Goal: Book appointment/travel/reservation

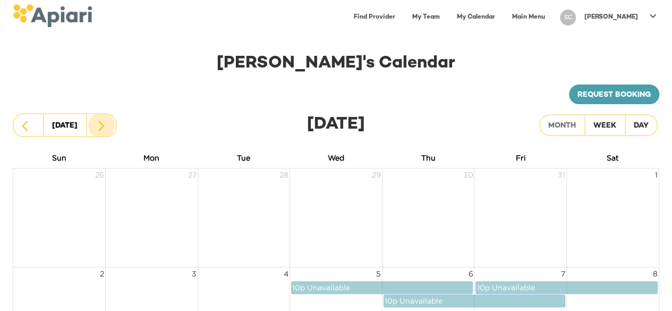
scroll to position [1, 0]
click at [26, 127] on icon "button" at bounding box center [25, 125] width 6 height 11
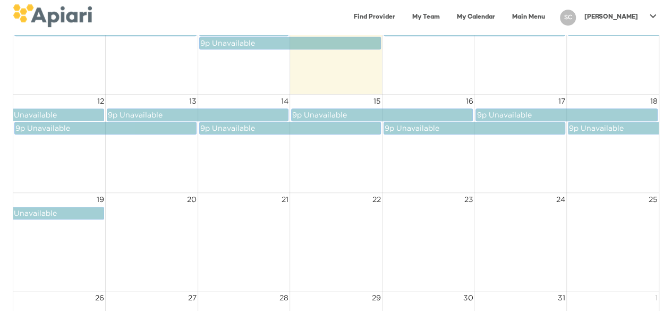
scroll to position [270, 0]
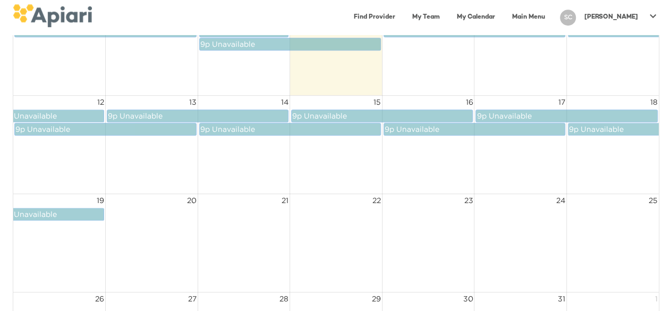
click at [621, 129] on span "Unavailable" at bounding box center [602, 129] width 43 height 8
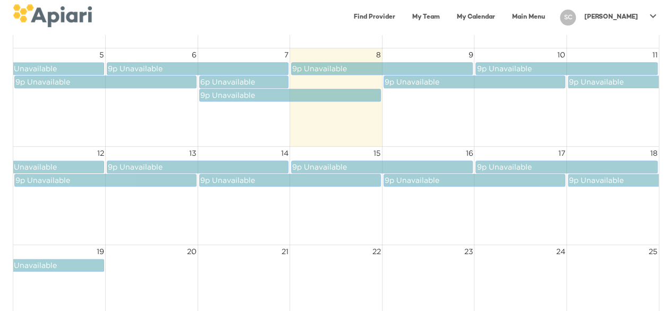
scroll to position [256, 0]
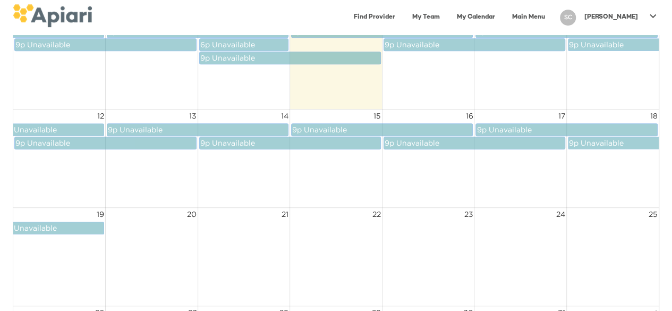
click at [27, 263] on td at bounding box center [59, 257] width 92 height 98
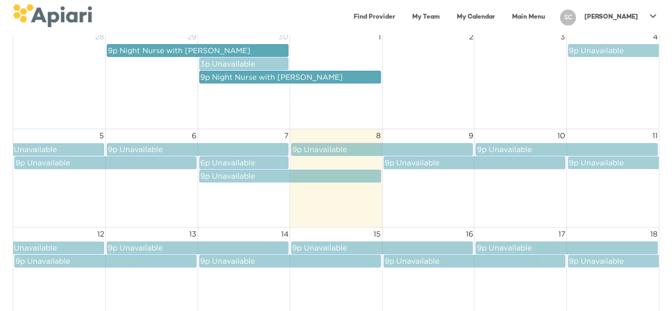
scroll to position [0, 0]
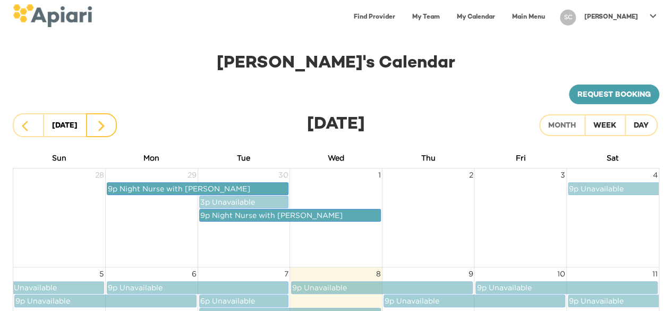
click at [98, 114] on button "button" at bounding box center [101, 125] width 31 height 24
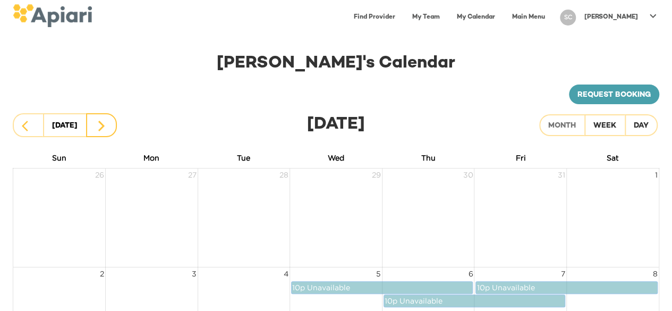
click at [99, 117] on button "button" at bounding box center [101, 125] width 31 height 24
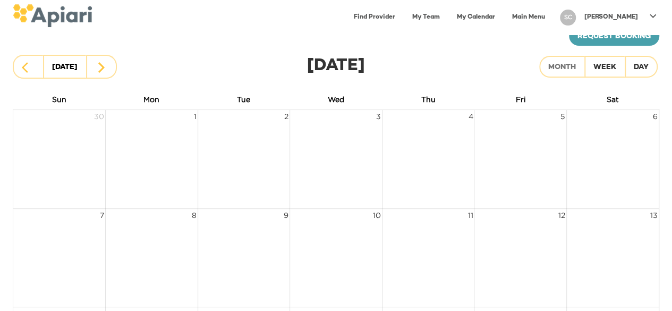
scroll to position [58, 0]
click at [41, 70] on button "button" at bounding box center [28, 67] width 31 height 24
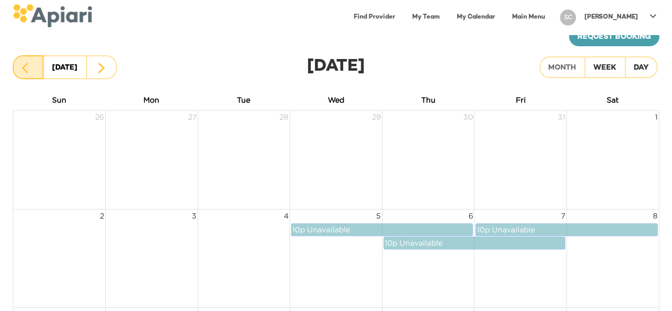
click at [41, 70] on button "button" at bounding box center [28, 67] width 31 height 24
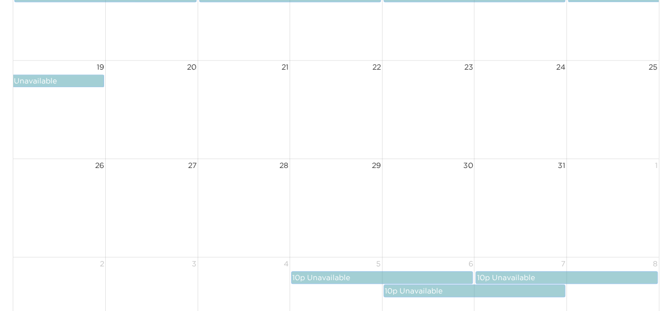
scroll to position [404, 0]
click at [79, 95] on td at bounding box center [59, 109] width 92 height 98
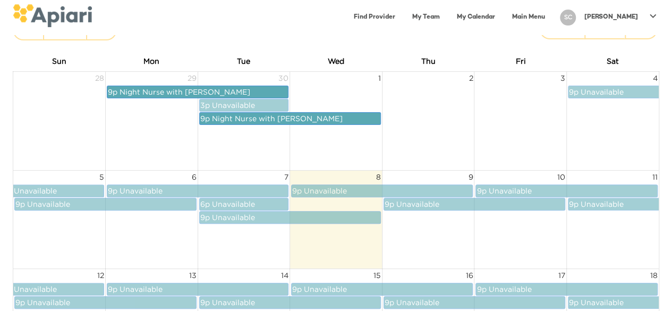
scroll to position [0, 0]
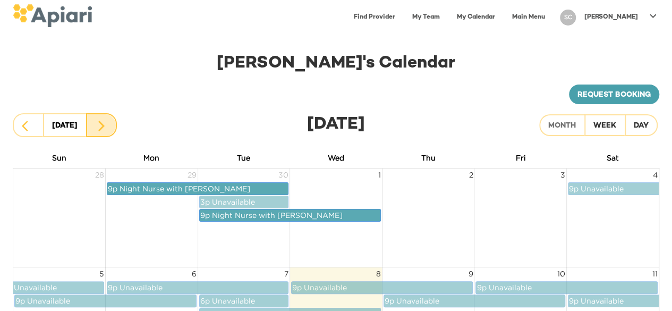
click at [108, 124] on button "button" at bounding box center [101, 125] width 31 height 24
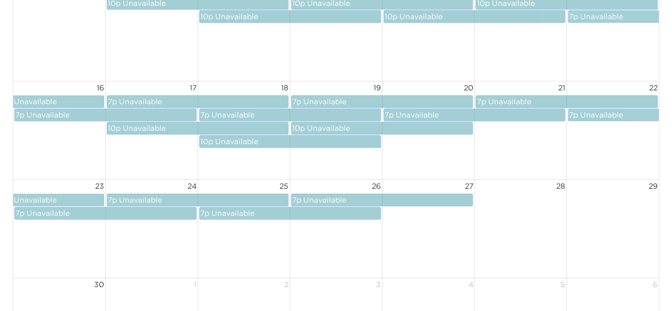
scroll to position [390, 0]
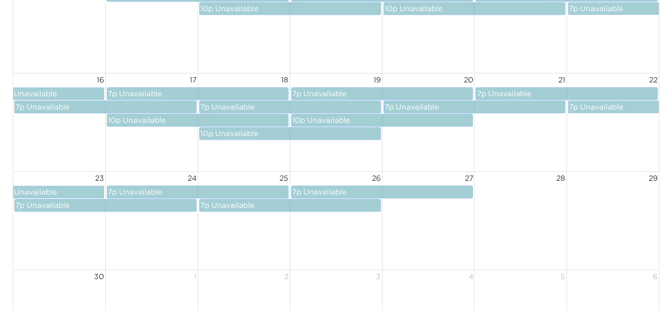
click at [271, 239] on td at bounding box center [244, 221] width 92 height 98
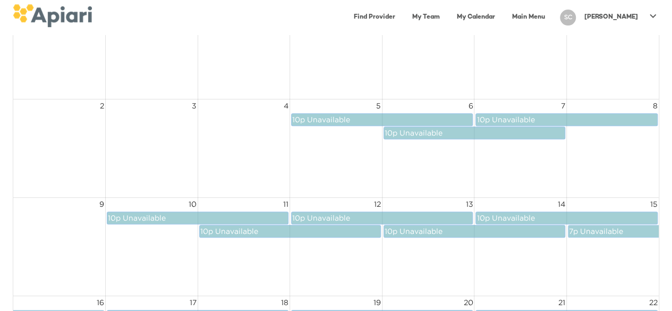
scroll to position [174, 0]
